Goal: Obtain resource: Obtain resource

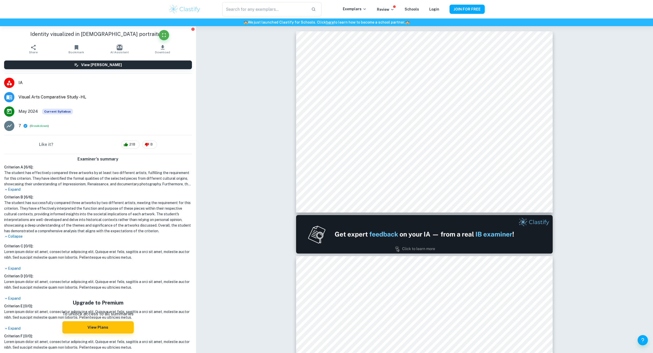
scroll to position [373, 0]
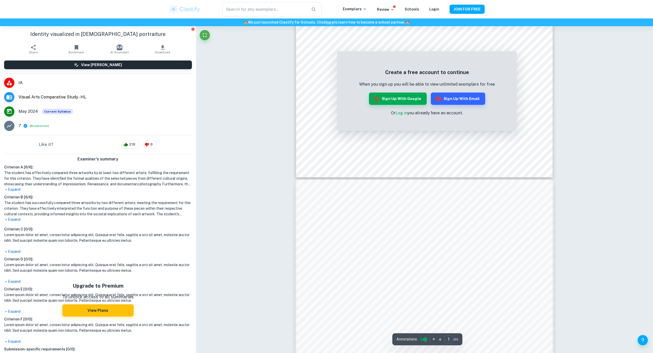
scroll to position [79, 0]
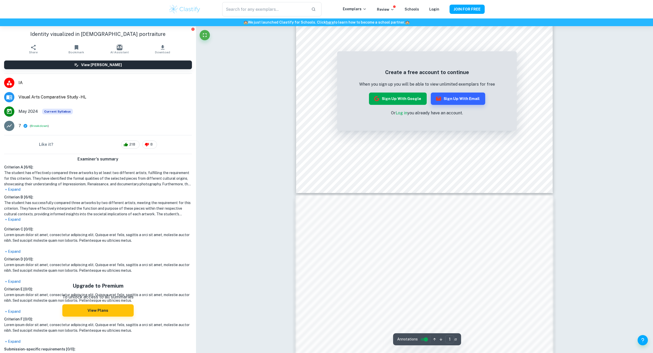
scroll to position [21, 0]
click at [402, 96] on button "Sign up with Google" at bounding box center [398, 99] width 58 height 12
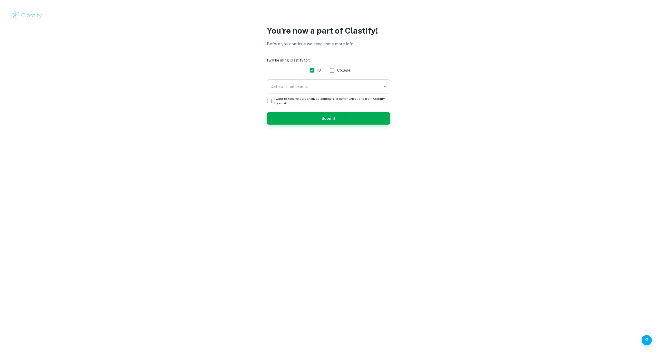
click at [335, 88] on body "We value your privacy We use cookies to enhance your browsing experience, serve…" at bounding box center [328, 176] width 657 height 353
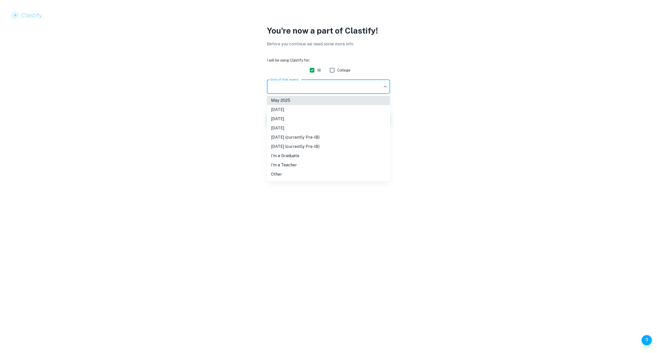
click at [321, 130] on li "[DATE]" at bounding box center [328, 128] width 123 height 9
click at [320, 90] on body "We value your privacy We use cookies to enhance your browsing experience, serve…" at bounding box center [328, 176] width 657 height 353
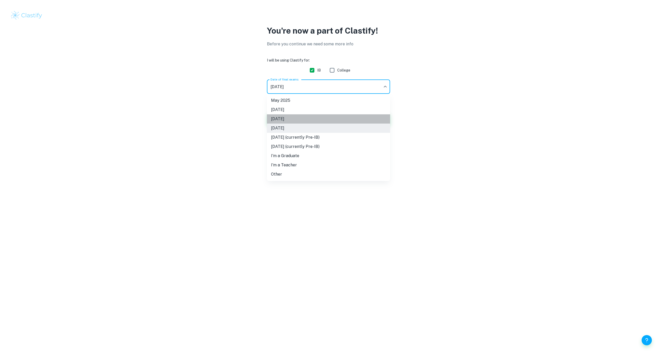
click at [316, 117] on li "[DATE]" at bounding box center [328, 118] width 123 height 9
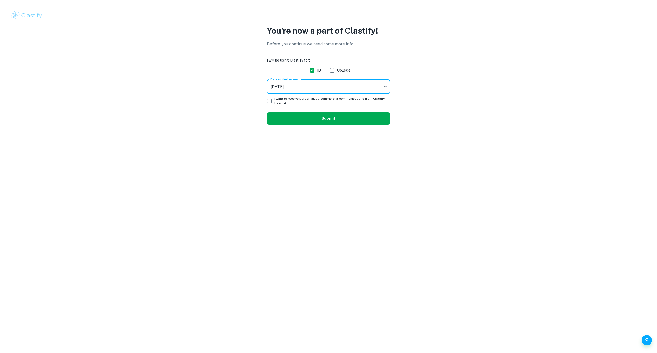
click at [285, 121] on button "Submit" at bounding box center [328, 118] width 123 height 12
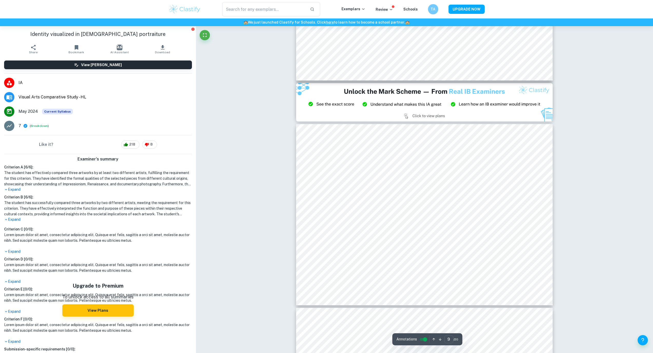
scroll to position [1510, 0]
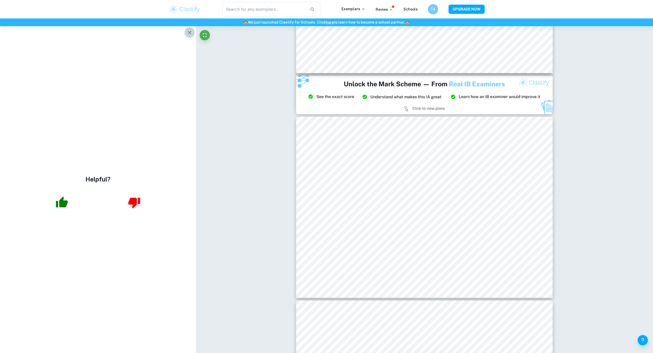
click at [192, 33] on icon "button" at bounding box center [190, 33] width 6 height 6
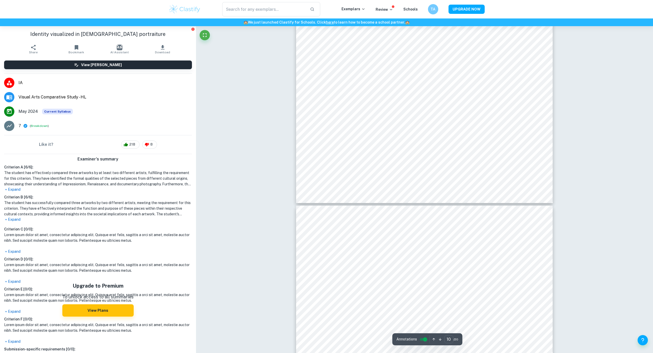
scroll to position [1791, 0]
type input "11"
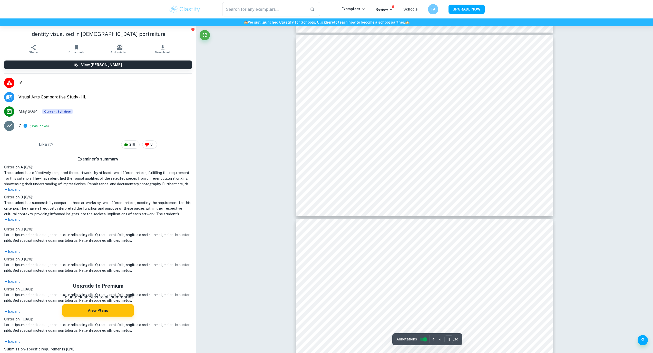
scroll to position [1972, 0]
